Goal: Transaction & Acquisition: Purchase product/service

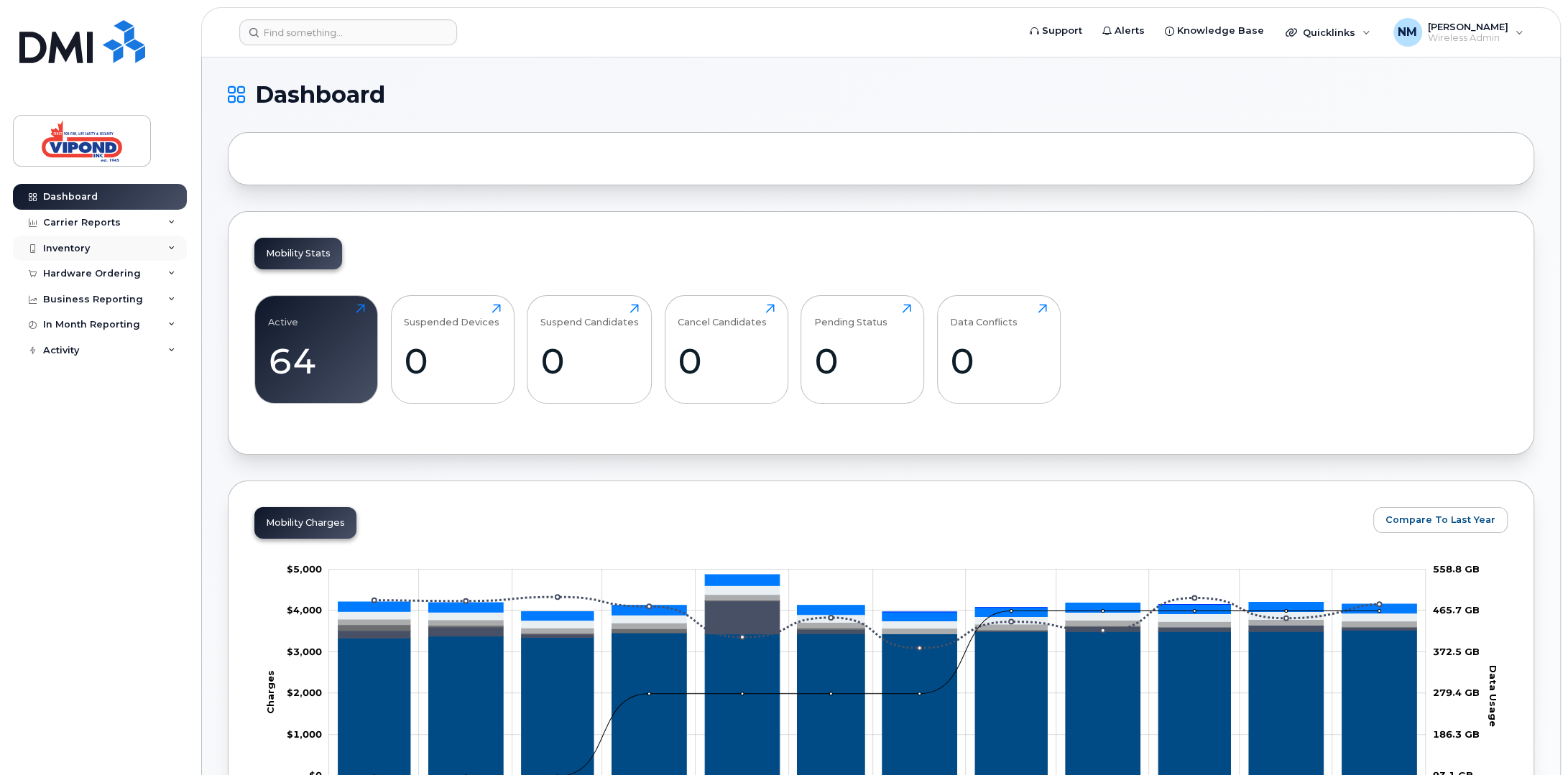
click at [79, 250] on div "Inventory" at bounding box center [67, 249] width 47 height 12
click at [92, 349] on div "Hardware Ordering" at bounding box center [99, 357] width 174 height 26
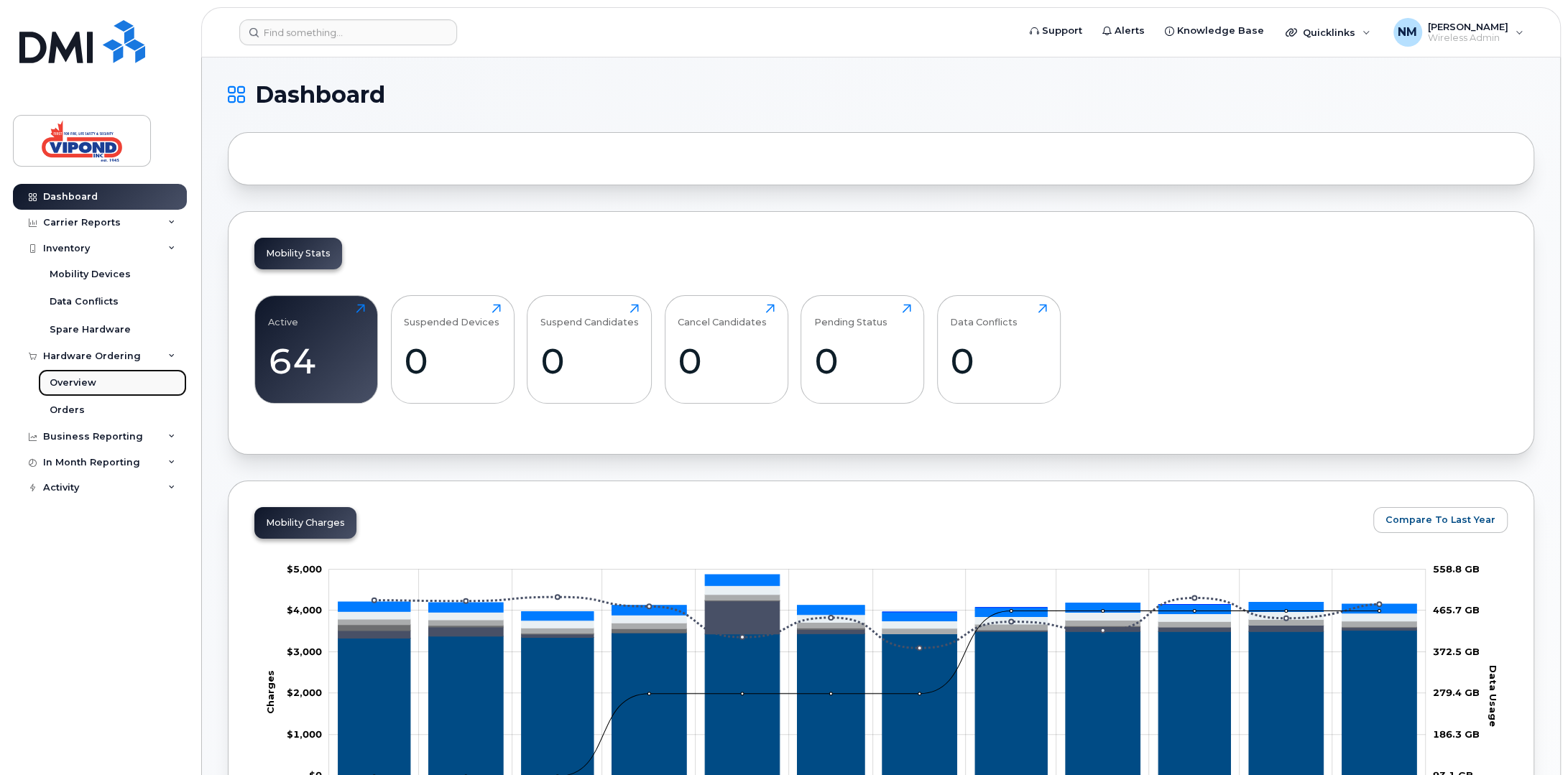
click at [84, 378] on div "Overview" at bounding box center [73, 382] width 47 height 13
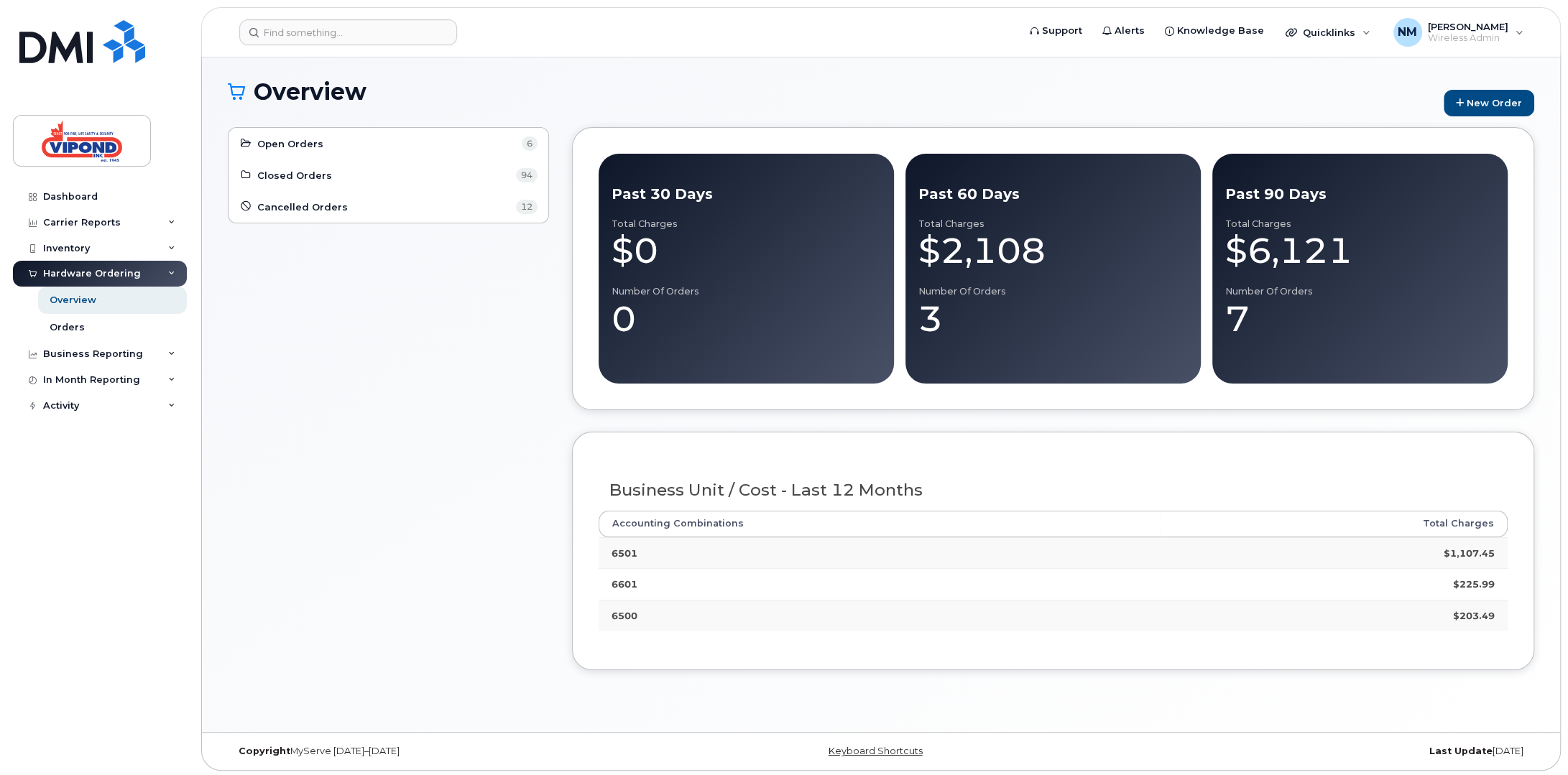
scroll to position [7, 0]
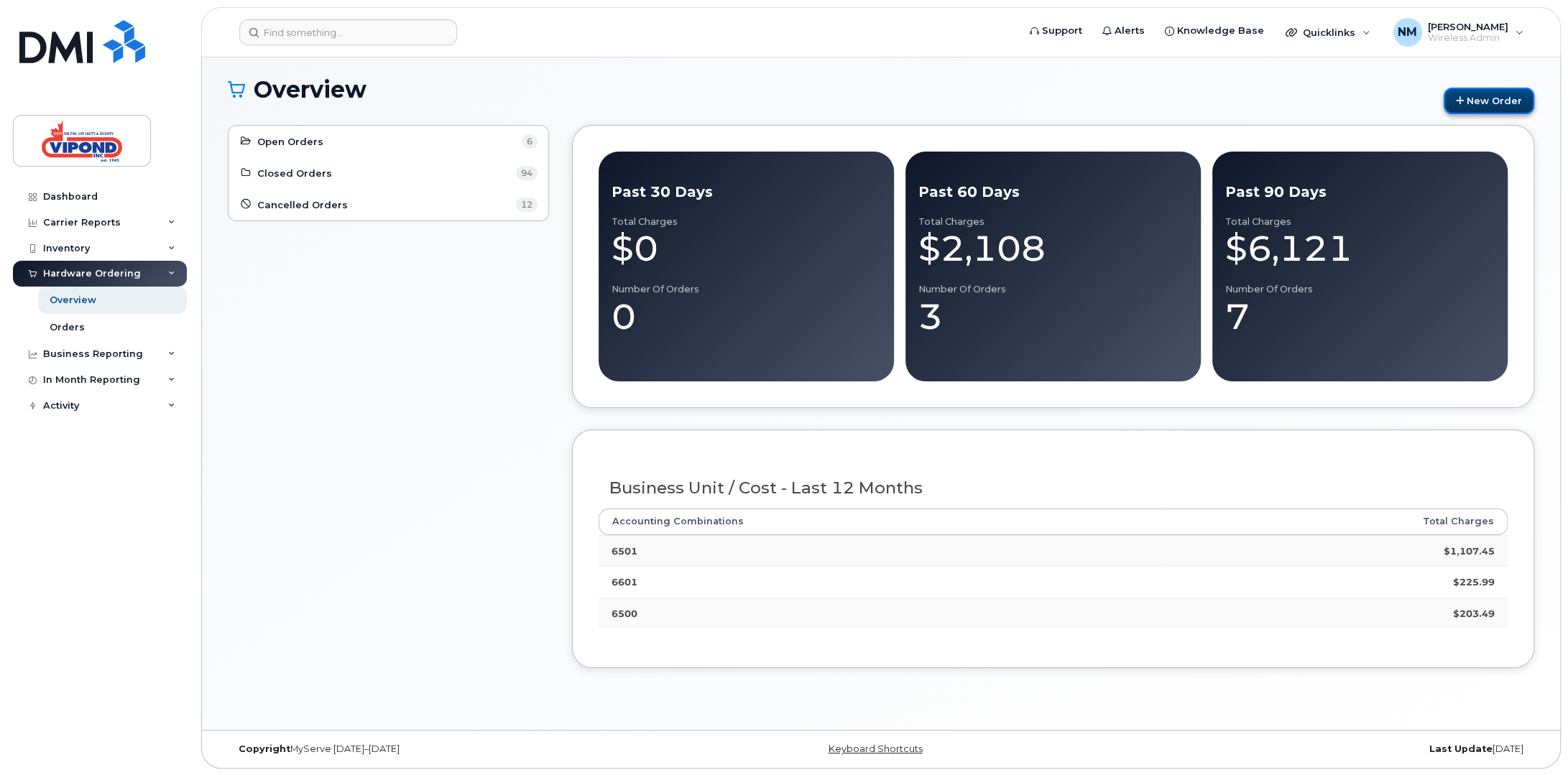
click at [1483, 102] on link "New Order" at bounding box center [1488, 100] width 90 height 27
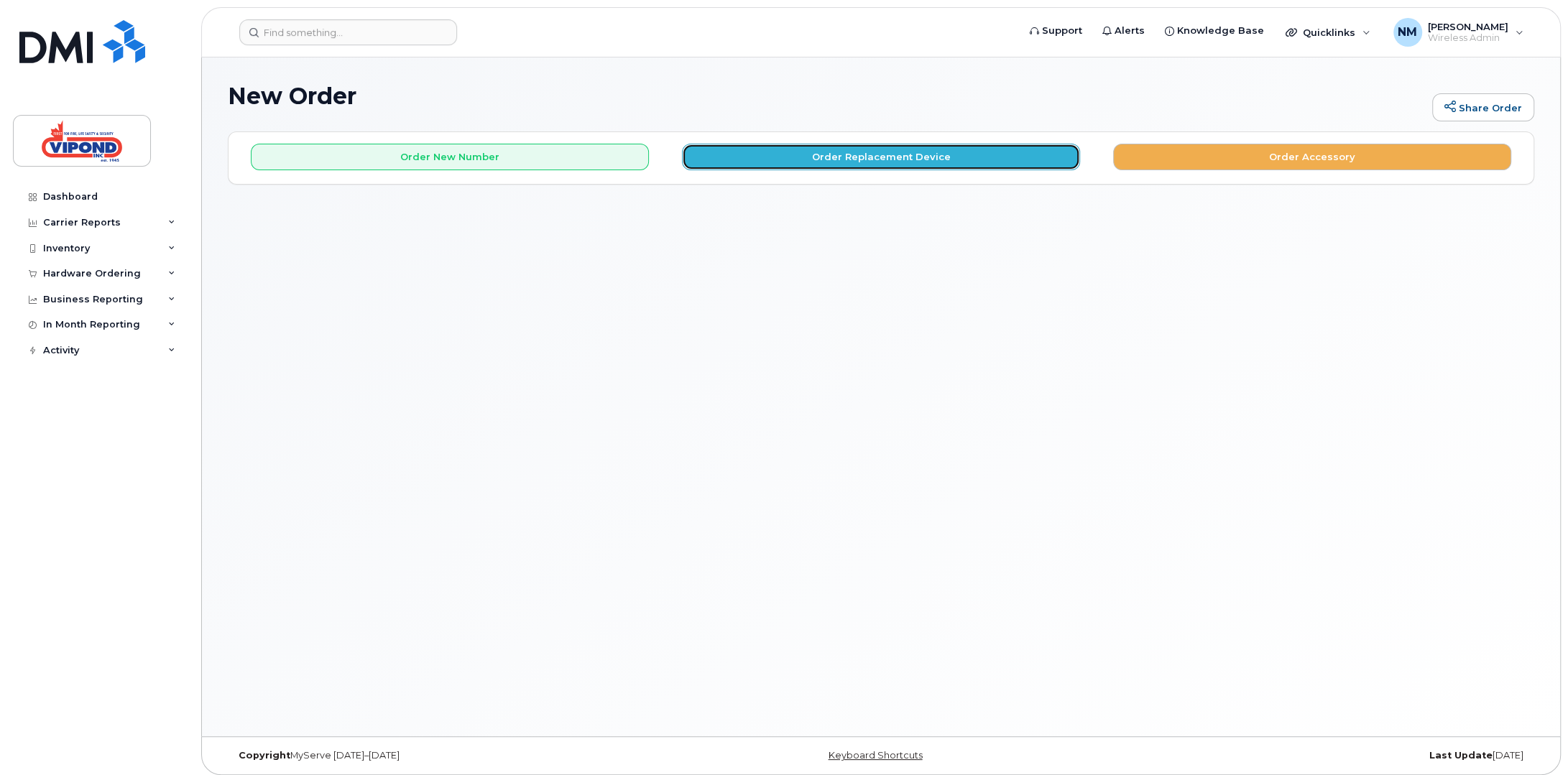
click at [886, 158] on button "Order Replacement Device" at bounding box center [880, 156] width 398 height 27
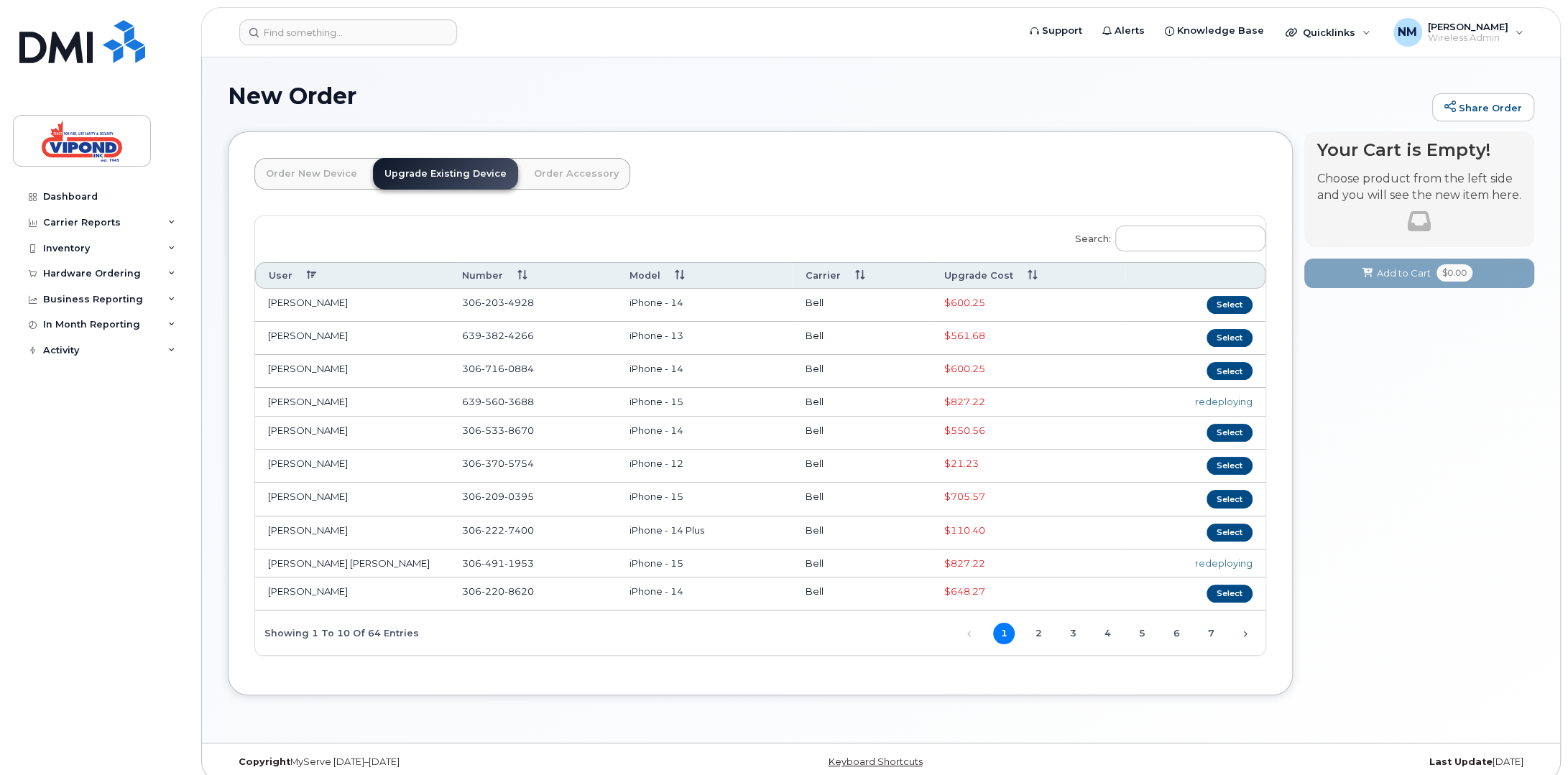
click at [984, 277] on th "Upgrade Cost" at bounding box center [1028, 275] width 194 height 27
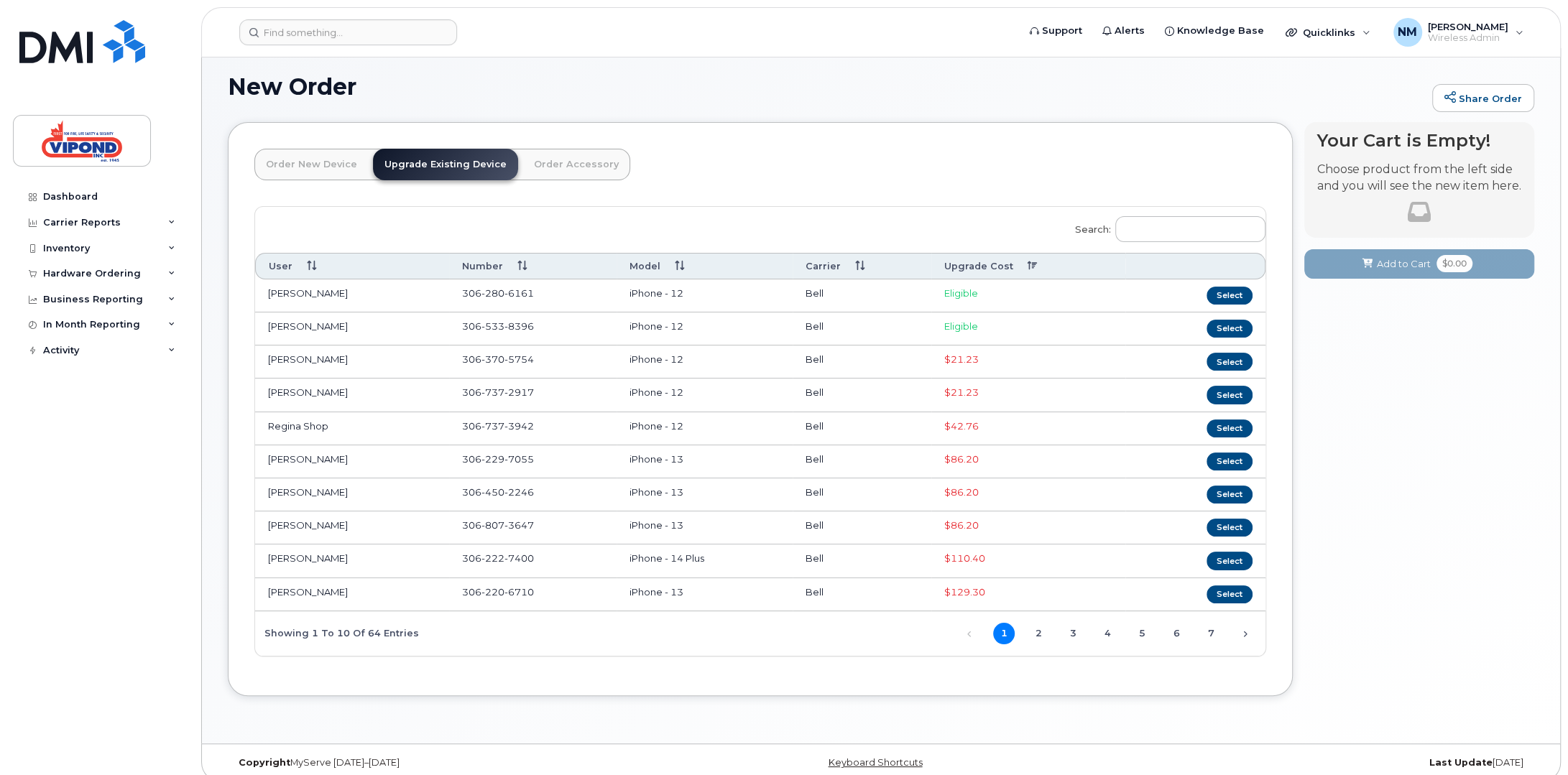
scroll to position [12, 0]
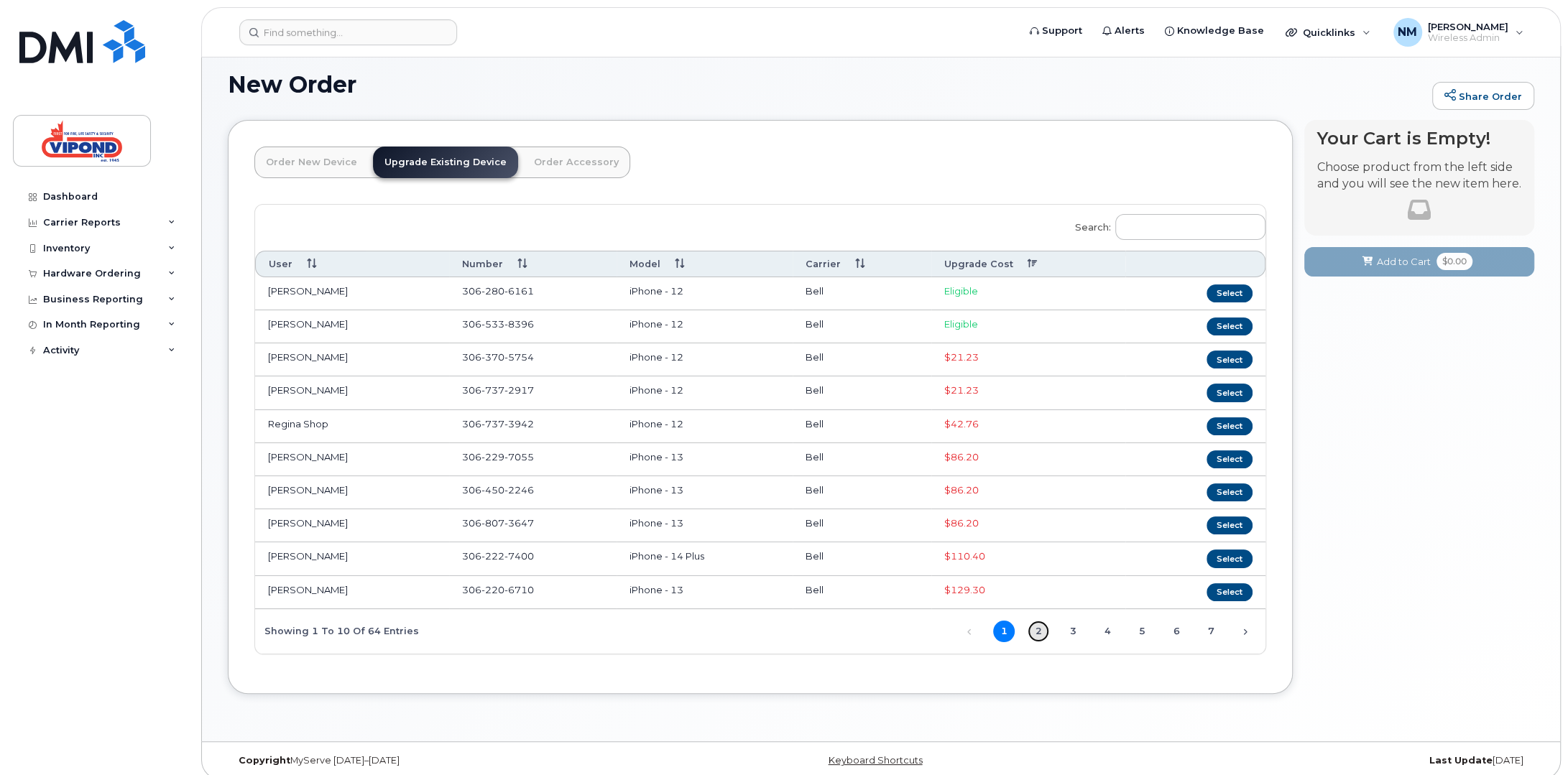
click at [1041, 621] on link "2" at bounding box center [1038, 632] width 22 height 22
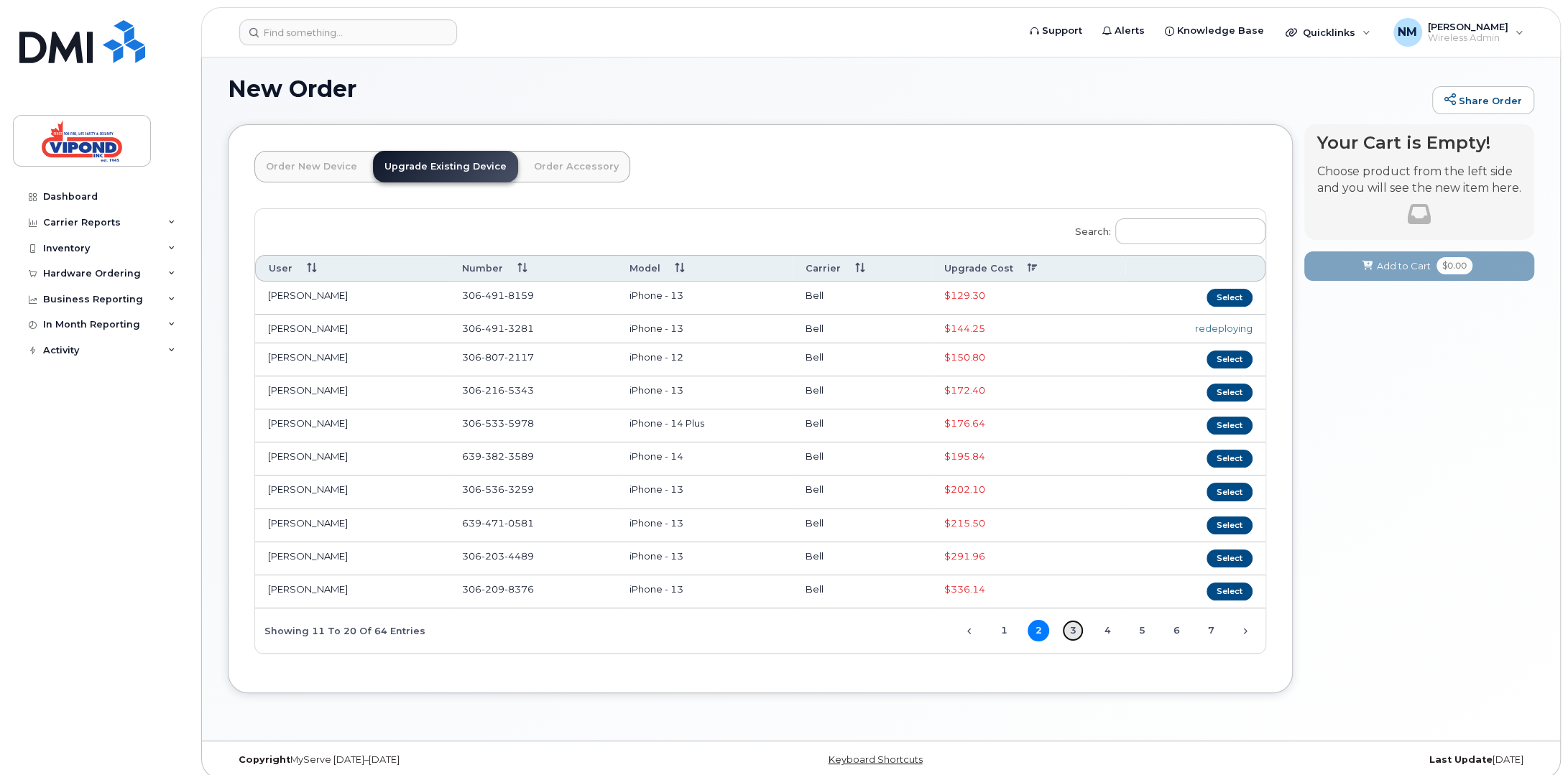
click at [1073, 625] on link "3" at bounding box center [1073, 631] width 22 height 22
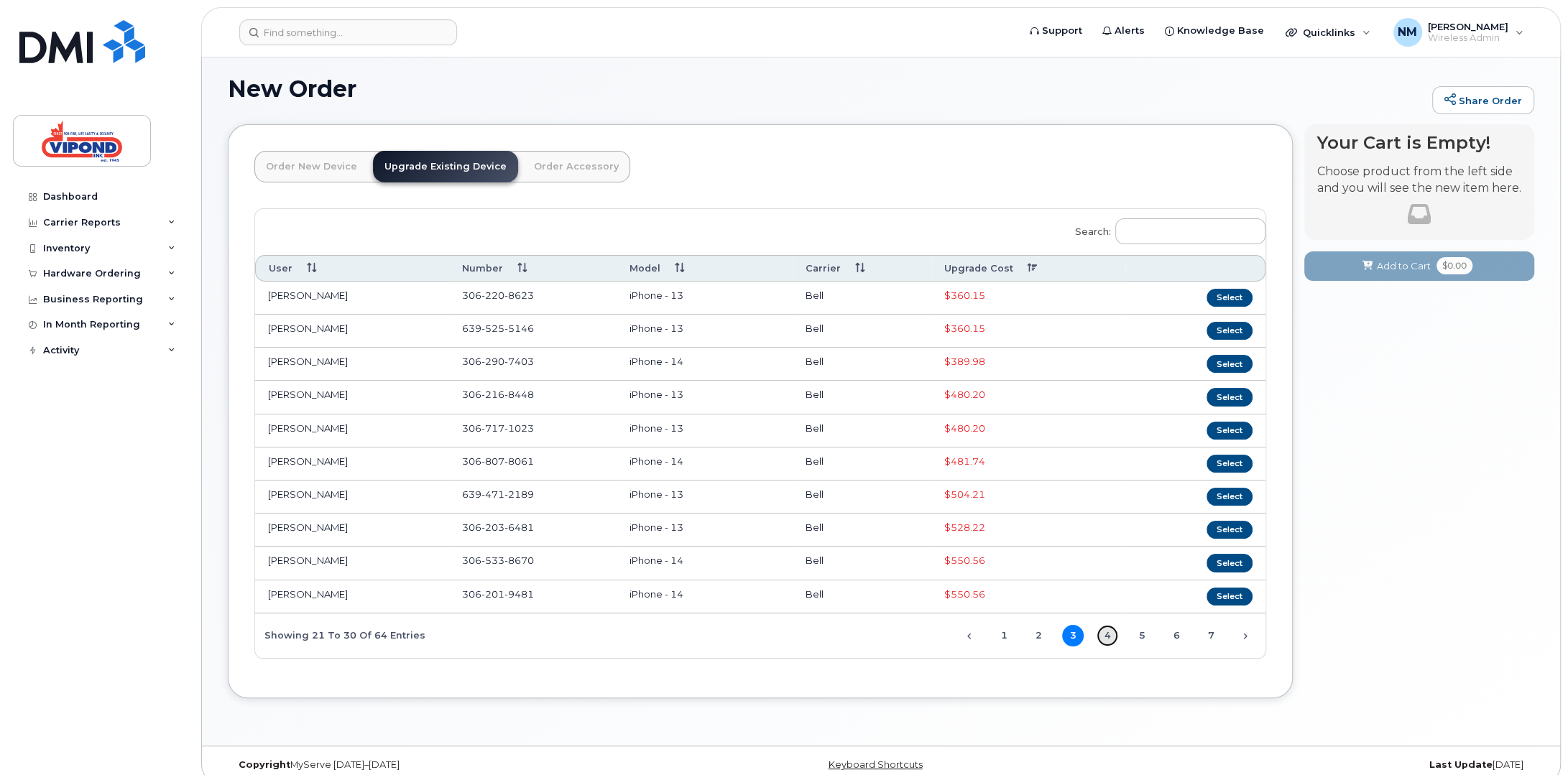
click at [1112, 627] on link "4" at bounding box center [1107, 636] width 22 height 22
click at [1210, 625] on link "7" at bounding box center [1210, 636] width 22 height 22
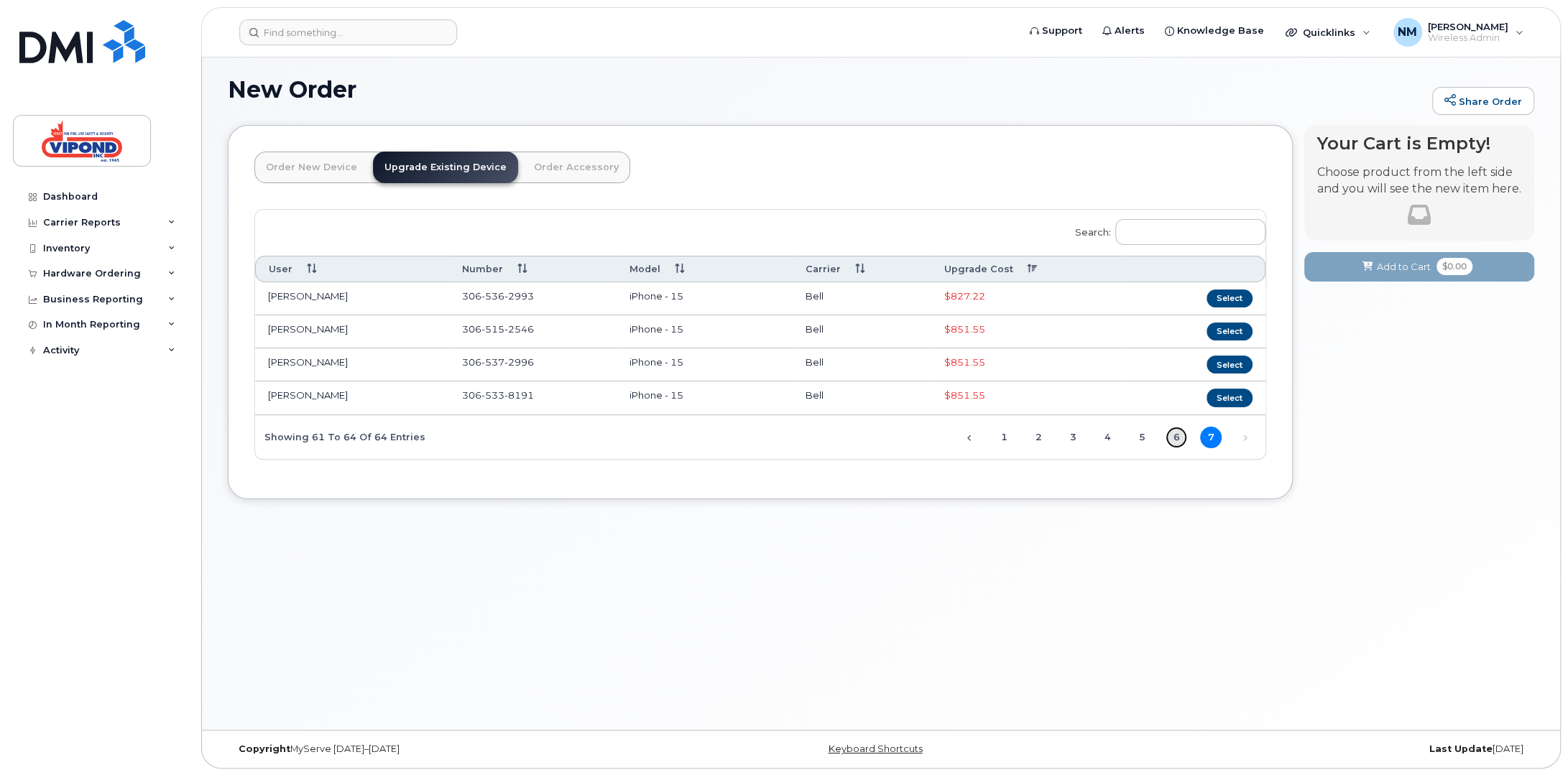
click at [1177, 432] on link "6" at bounding box center [1176, 437] width 22 height 22
